Goal: Information Seeking & Learning: Learn about a topic

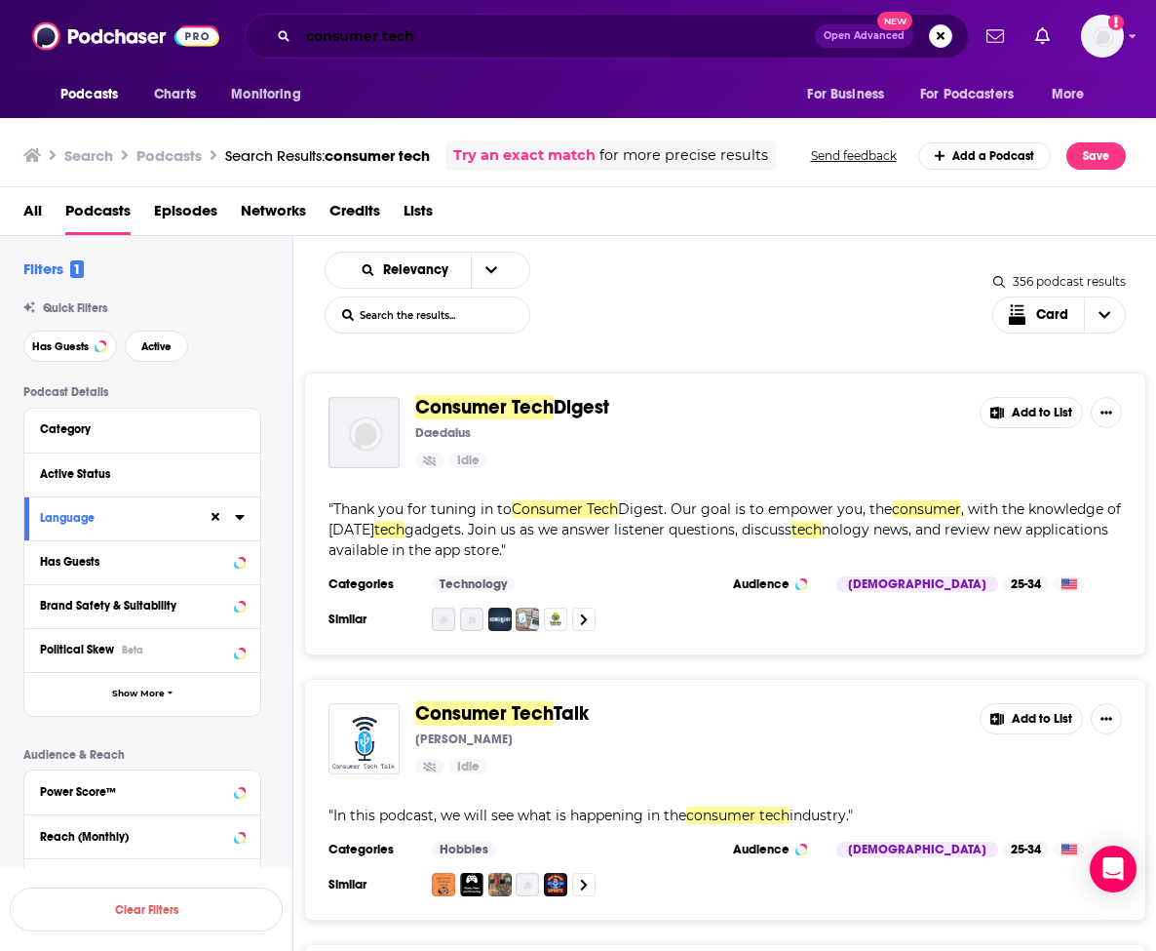
click at [420, 35] on input "consumer tech" at bounding box center [556, 35] width 517 height 31
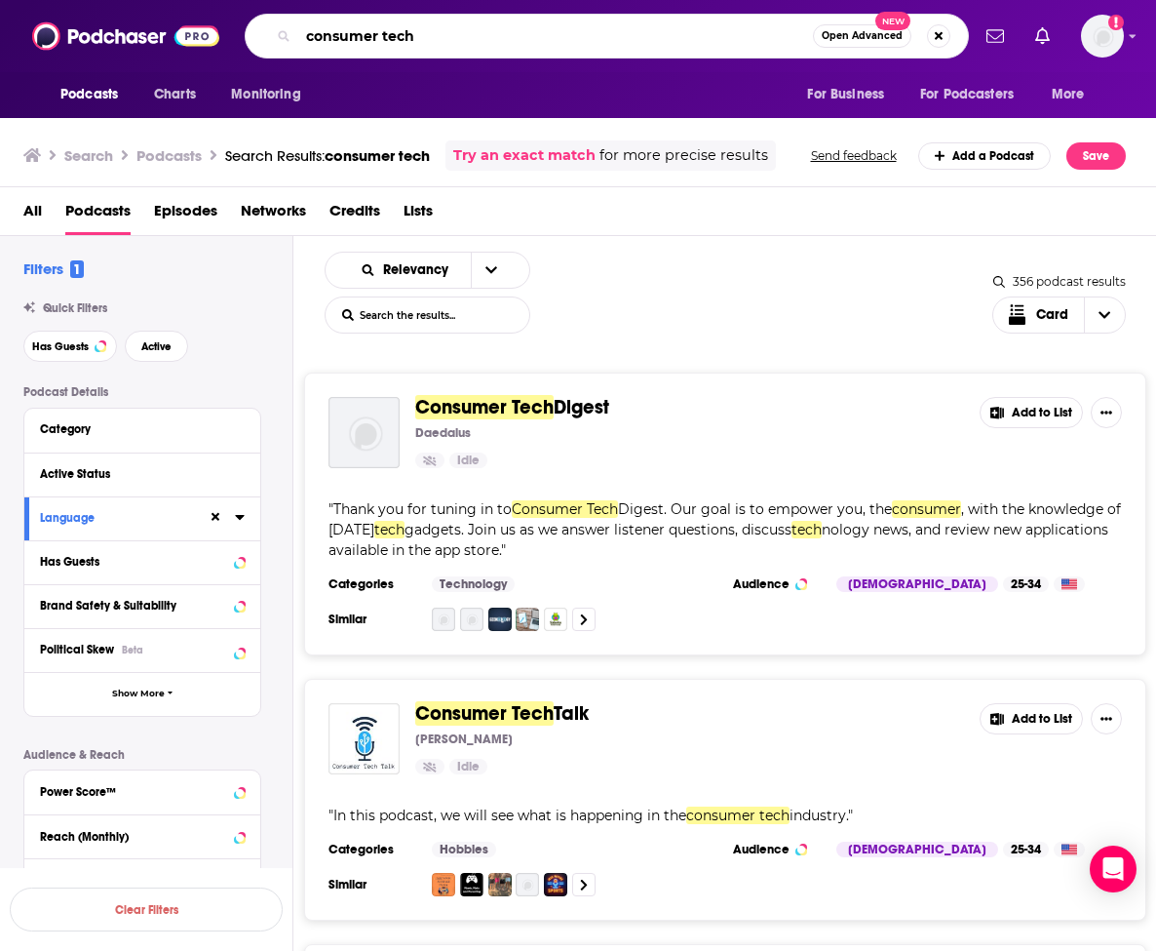
click at [420, 35] on input "consumer tech" at bounding box center [555, 35] width 515 height 31
type input "enterprise podcast network"
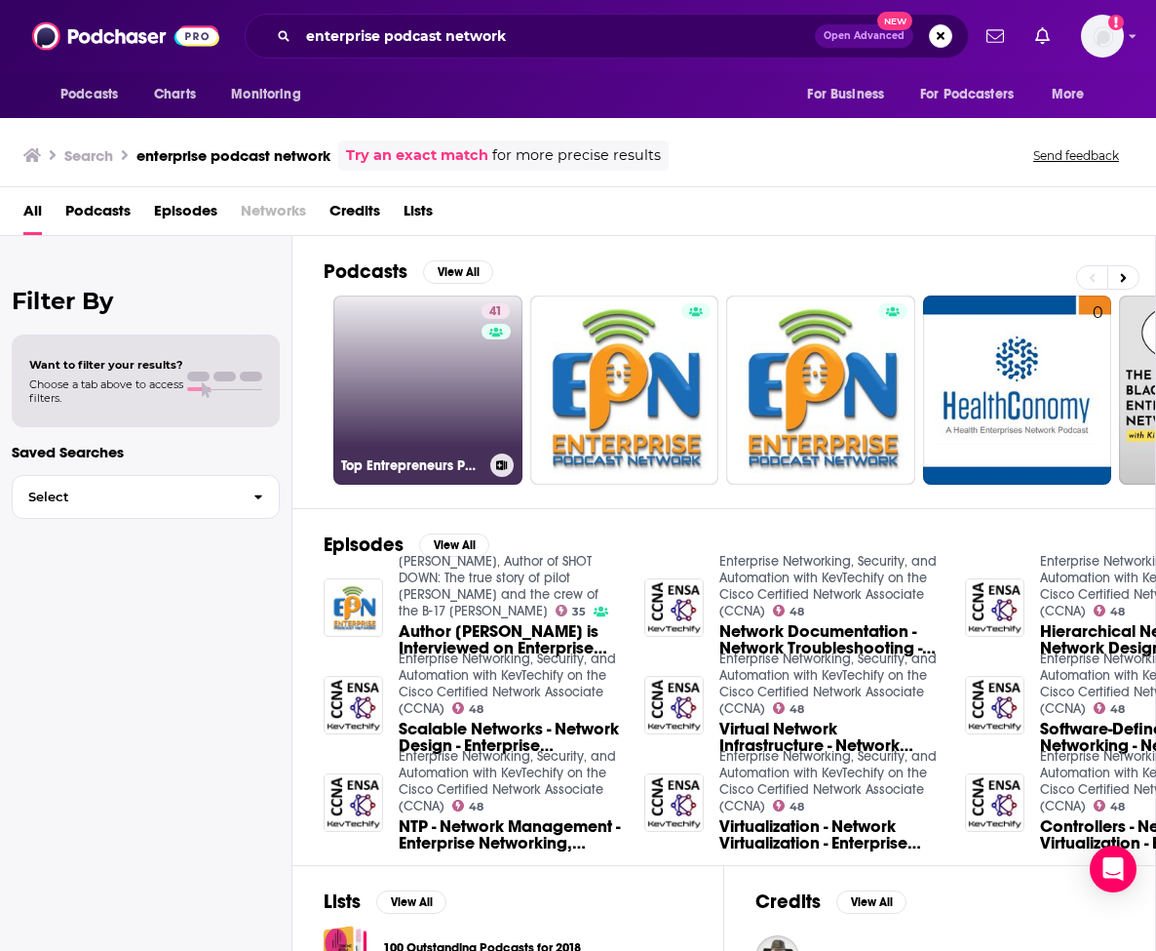
click at [452, 389] on link "41 Top Entrepreneurs Podcast | Enterprise Podcast Network" at bounding box center [427, 389] width 189 height 189
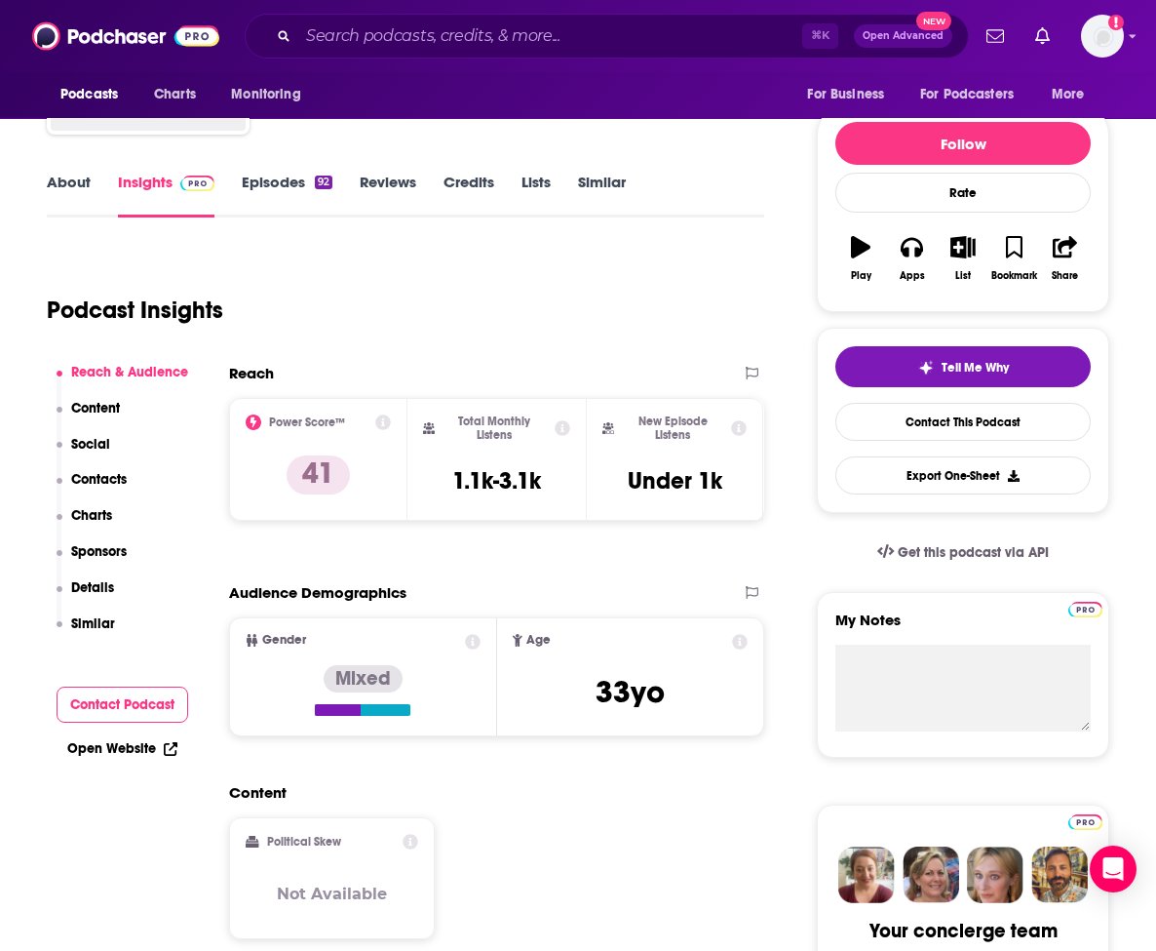
scroll to position [203, 0]
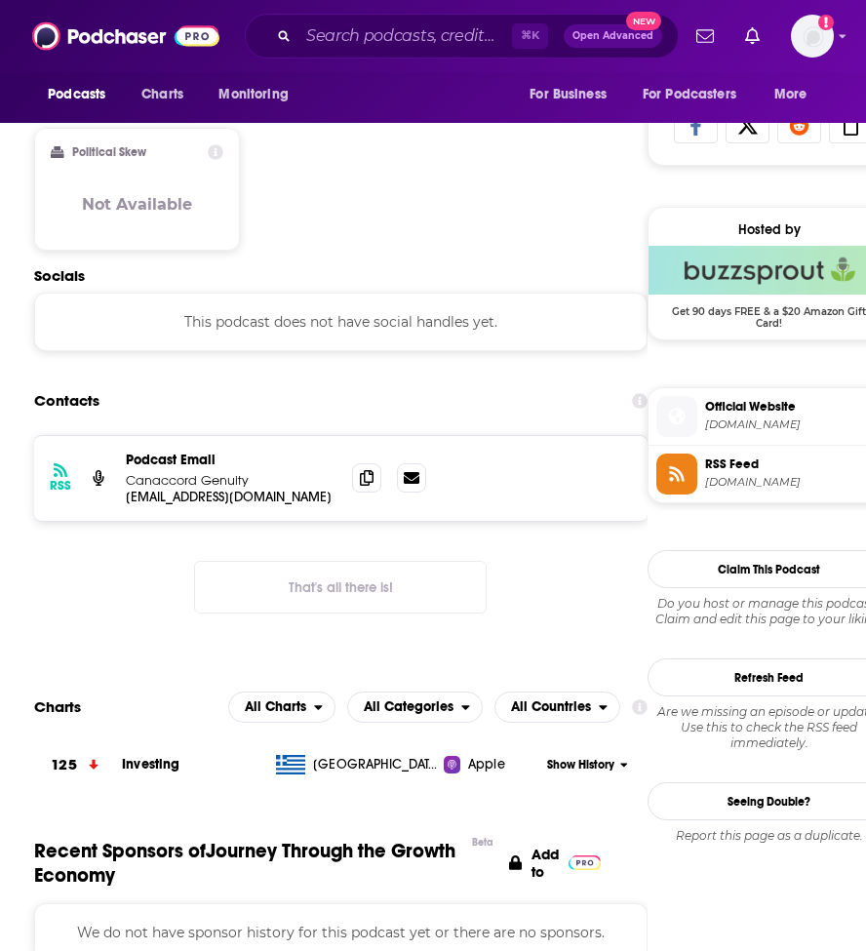
scroll to position [1286, 0]
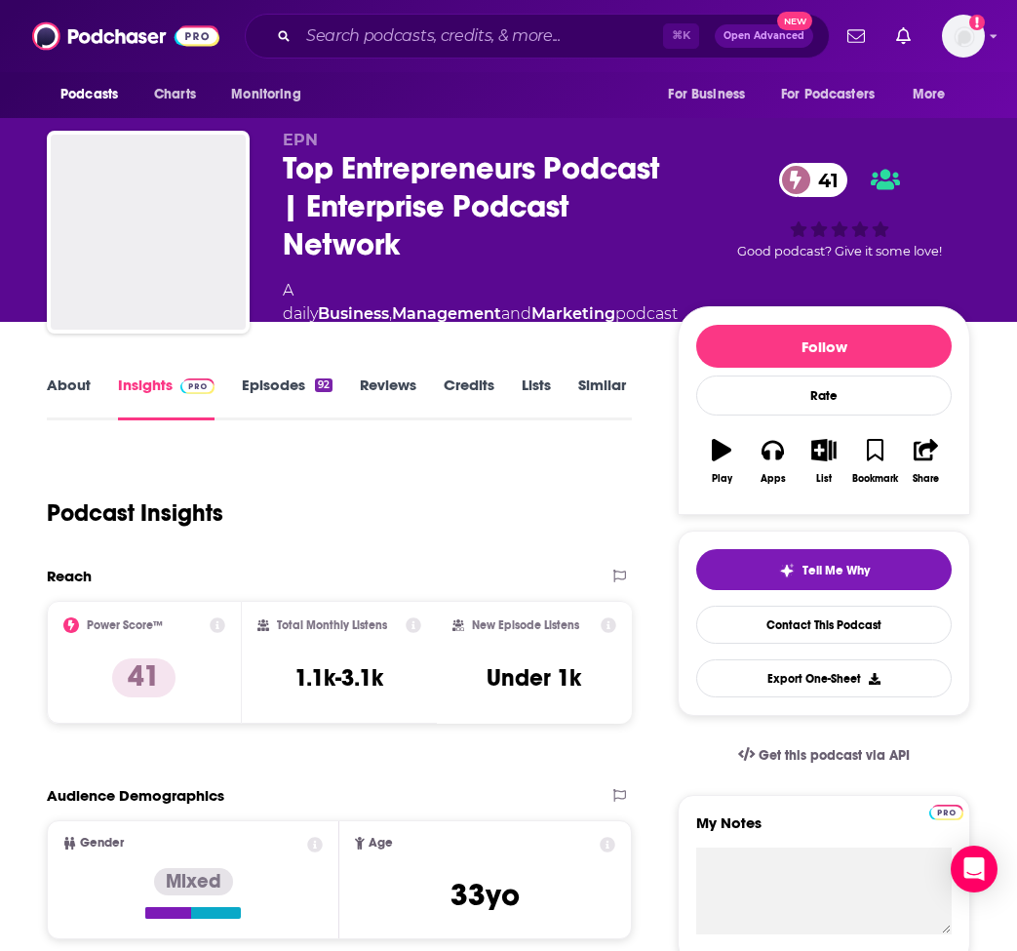
scroll to position [214, 0]
